Goal: Find specific page/section: Find specific page/section

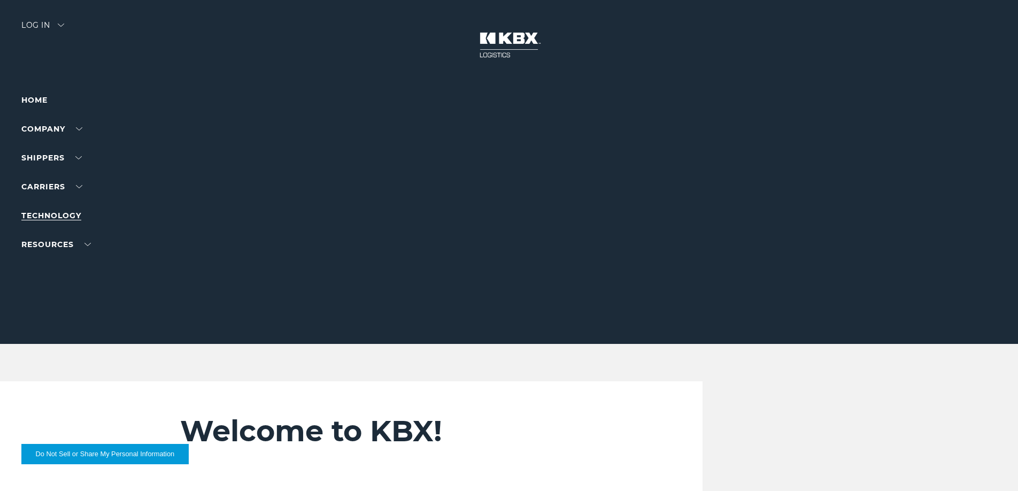
click at [81, 219] on link "Technology" at bounding box center [51, 216] width 60 height 10
click at [62, 213] on link "Technology" at bounding box center [51, 216] width 60 height 10
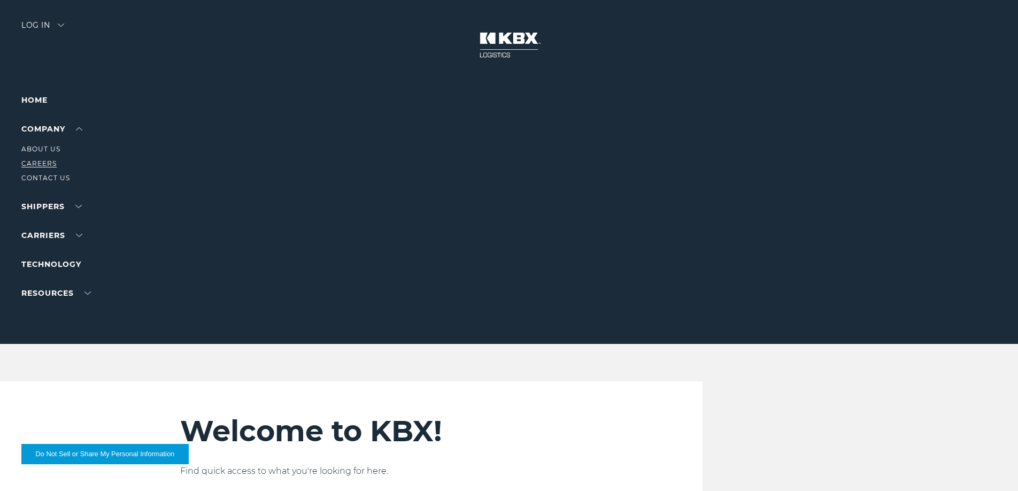
click at [52, 165] on link "Careers" at bounding box center [38, 163] width 35 height 8
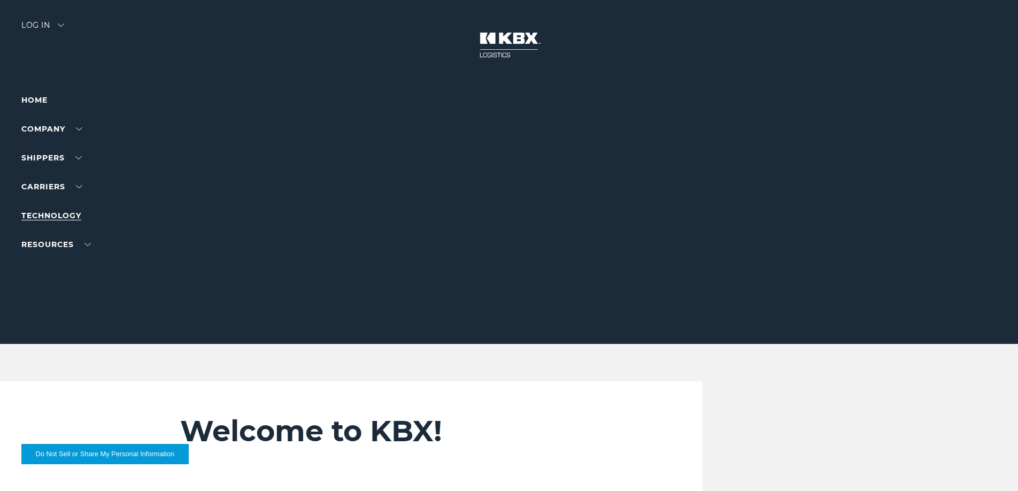
click at [59, 216] on link "Technology" at bounding box center [51, 216] width 60 height 10
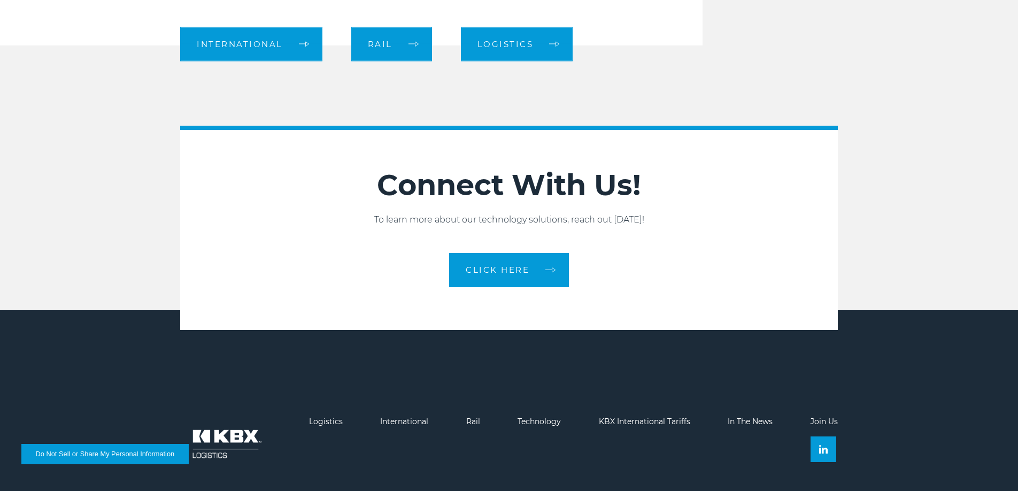
scroll to position [1204, 0]
